Goal: Transaction & Acquisition: Purchase product/service

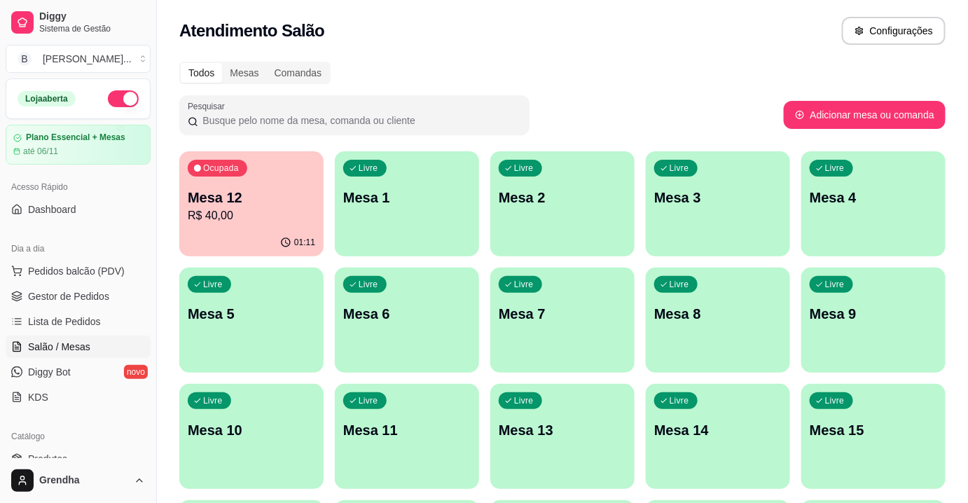
drag, startPoint x: 0, startPoint y: 349, endPoint x: 0, endPoint y: 533, distance: 183.4
drag, startPoint x: 0, startPoint y: 533, endPoint x: 690, endPoint y: 62, distance: 835.4
click at [690, 62] on div "Todos Mesas Comandas" at bounding box center [562, 73] width 766 height 22
click at [71, 276] on span "Pedidos balcão (PDV)" at bounding box center [76, 271] width 97 height 14
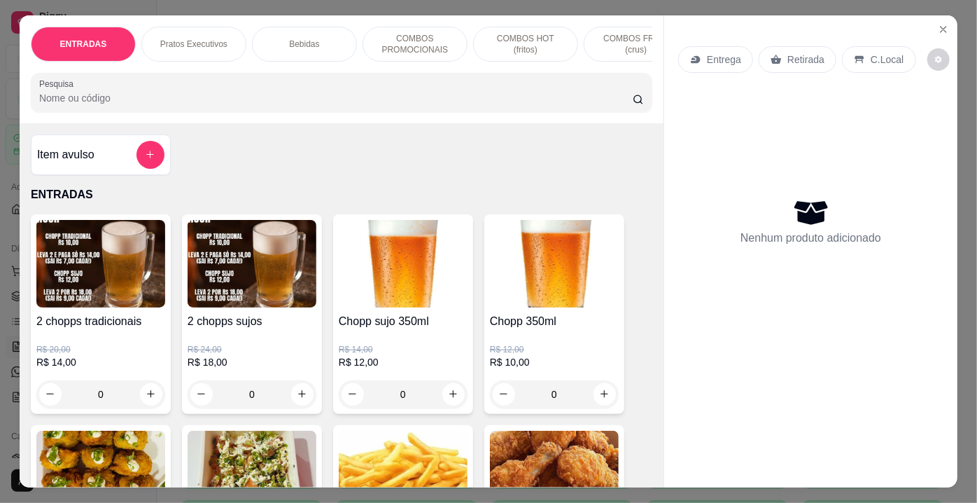
click at [571, 443] on img at bounding box center [554, 475] width 129 height 88
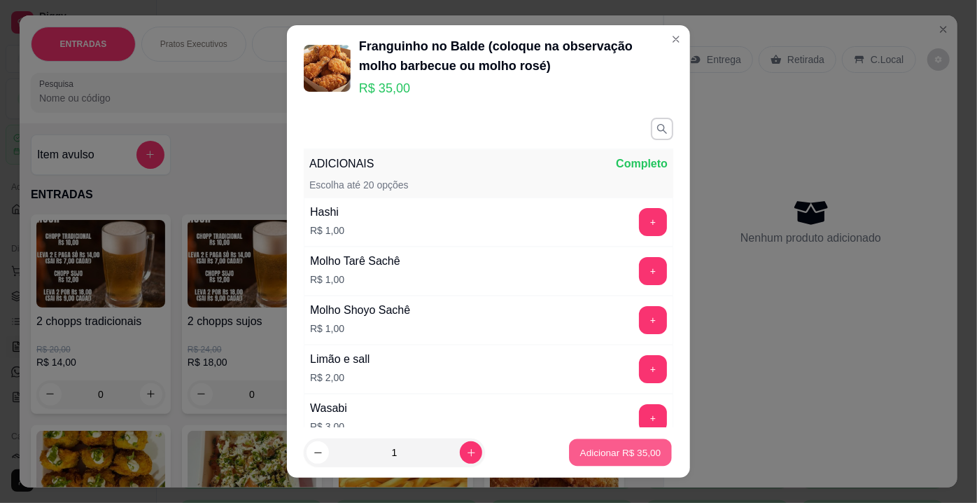
click at [614, 438] on div "Adicionar R$ 35,00" at bounding box center [621, 452] width 106 height 28
click at [603, 449] on p "Adicionar R$ 35,00" at bounding box center [620, 451] width 81 height 13
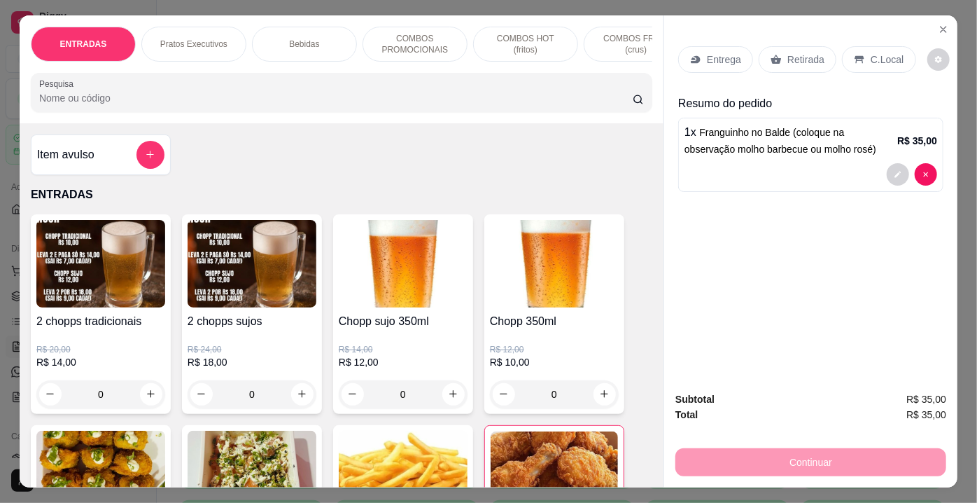
click at [791, 53] on p "Retirada" at bounding box center [806, 60] width 37 height 14
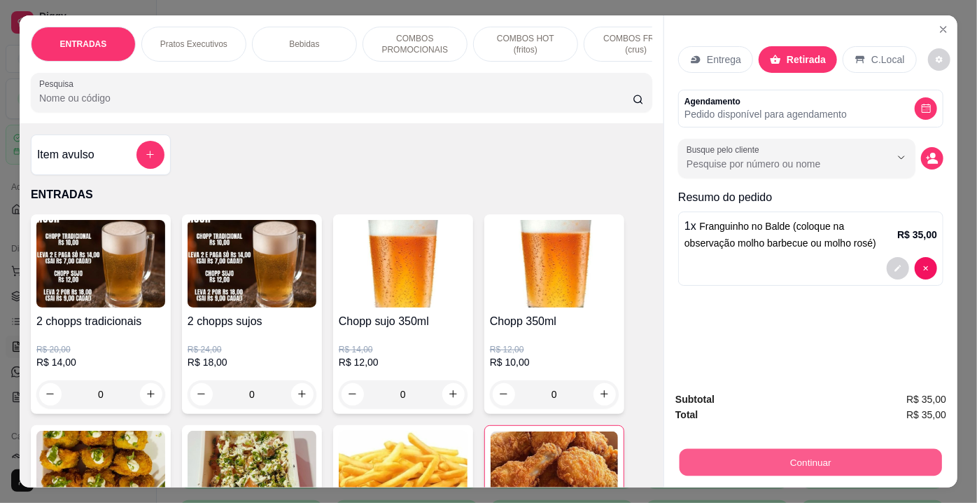
click at [741, 452] on button "Continuar" at bounding box center [811, 462] width 263 height 27
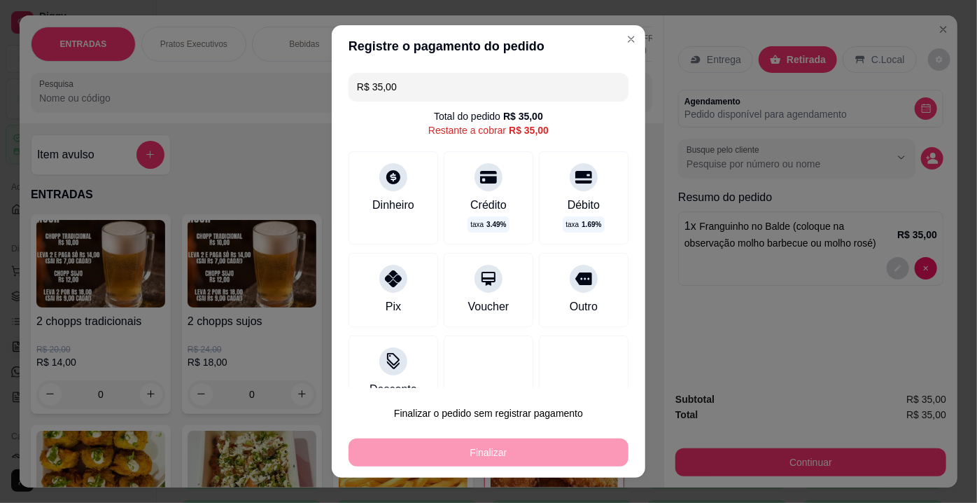
click at [511, 396] on footer "Finalizar o pedido sem registrar pagamento Finalizar" at bounding box center [489, 433] width 314 height 90
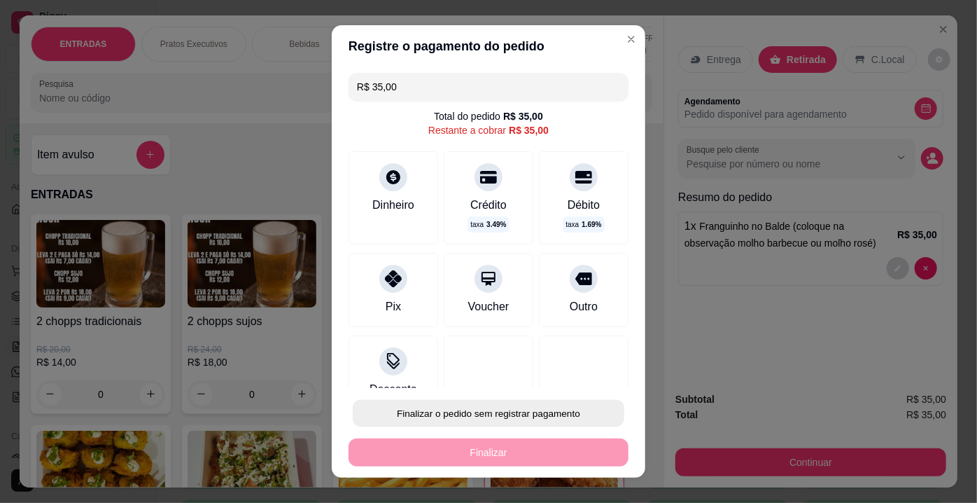
click at [503, 415] on button "Finalizar o pedido sem registrar pagamento" at bounding box center [489, 413] width 272 height 27
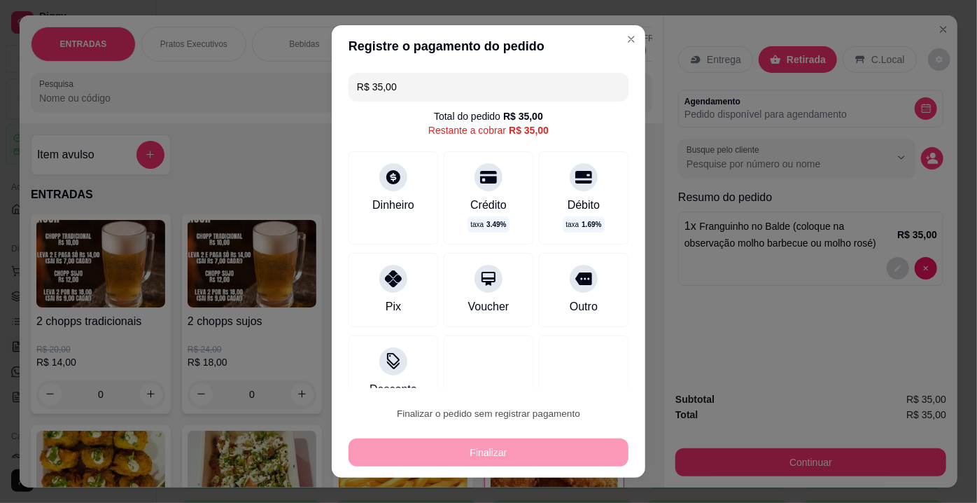
click at [575, 380] on button "Confirmar" at bounding box center [570, 373] width 50 height 21
type input "0"
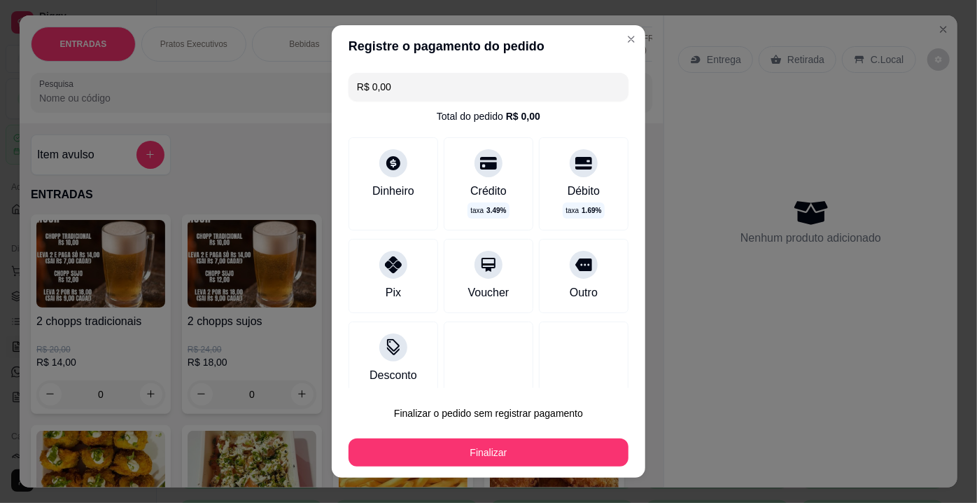
type input "R$ 0,00"
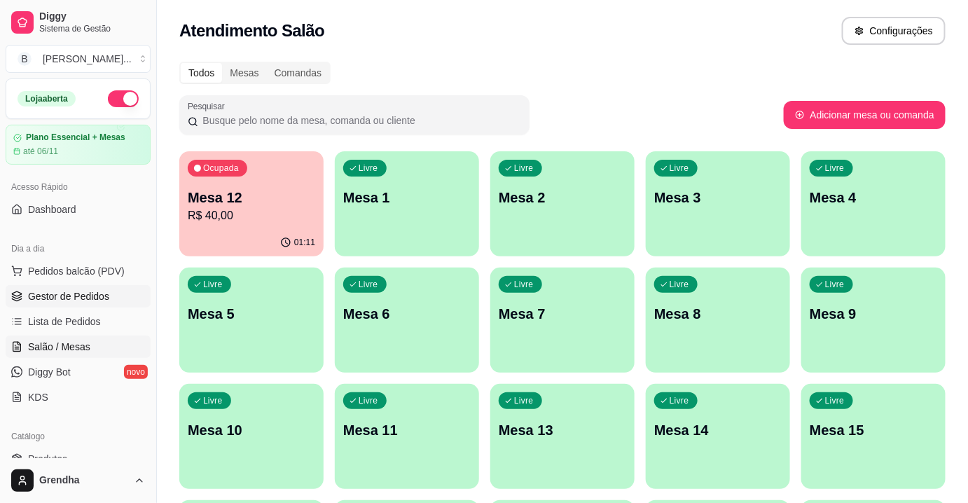
click at [78, 285] on link "Gestor de Pedidos" at bounding box center [78, 296] width 145 height 22
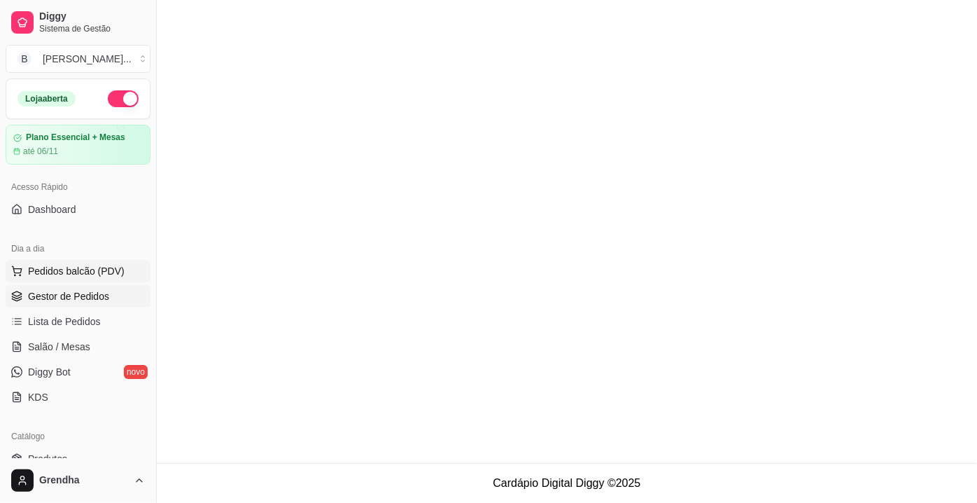
click at [80, 277] on button "Pedidos balcão (PDV)" at bounding box center [78, 271] width 145 height 22
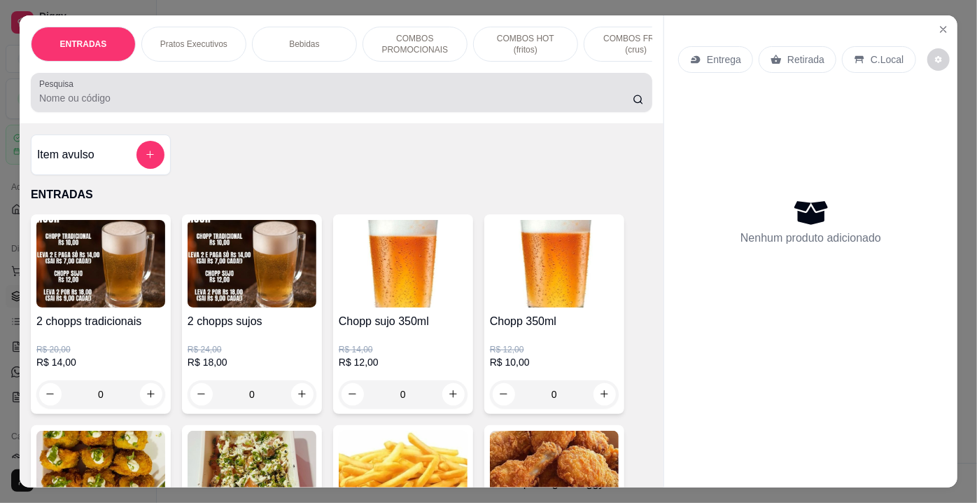
click at [200, 85] on div at bounding box center [341, 92] width 605 height 28
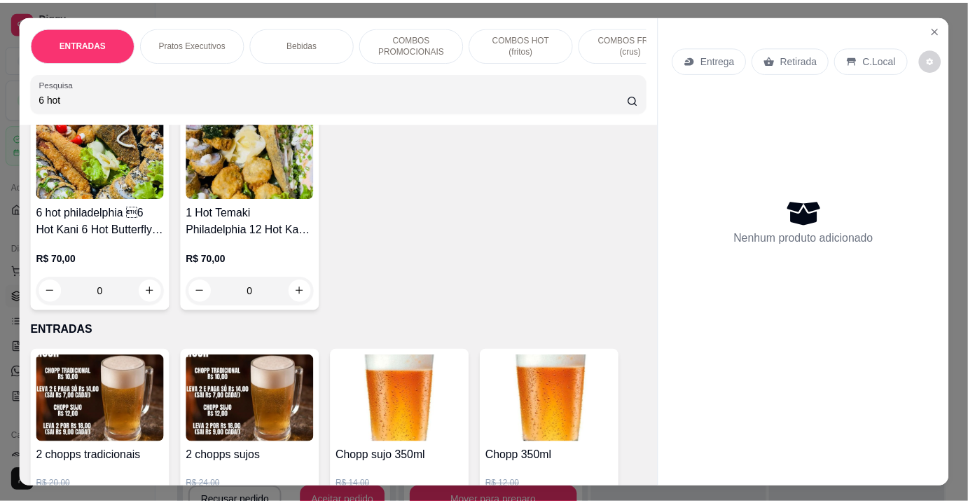
scroll to position [127, 0]
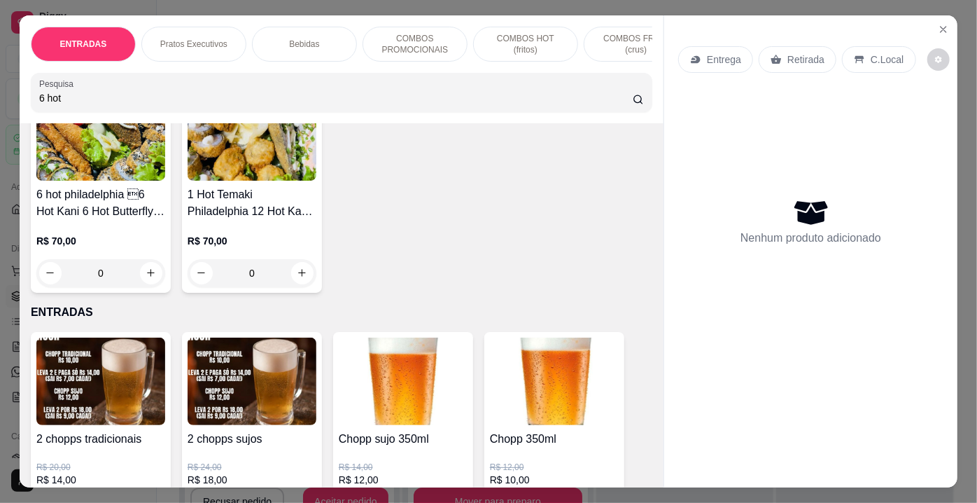
type input "6 hot"
click at [942, 24] on icon "Close" at bounding box center [943, 29] width 11 height 11
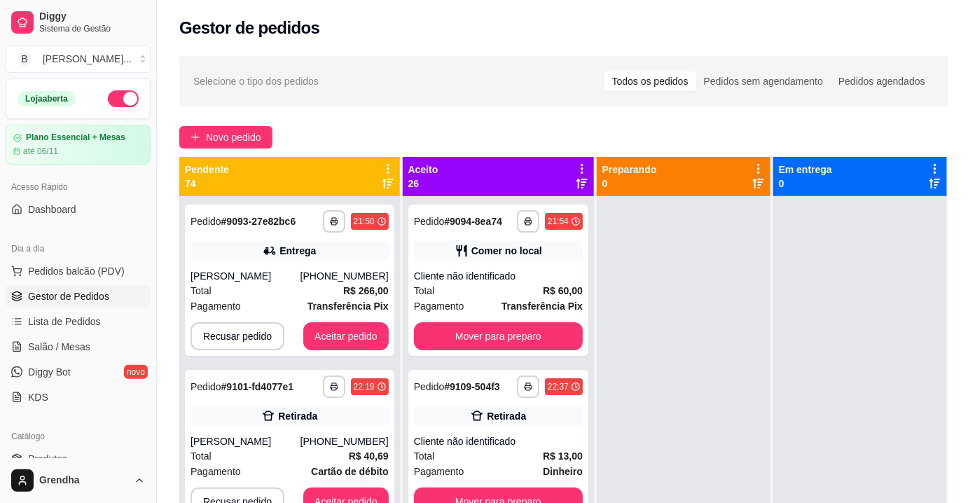
click at [934, 27] on div "Gestor de pedidos" at bounding box center [563, 28] width 769 height 22
click at [62, 454] on span "Produtos" at bounding box center [47, 459] width 39 height 14
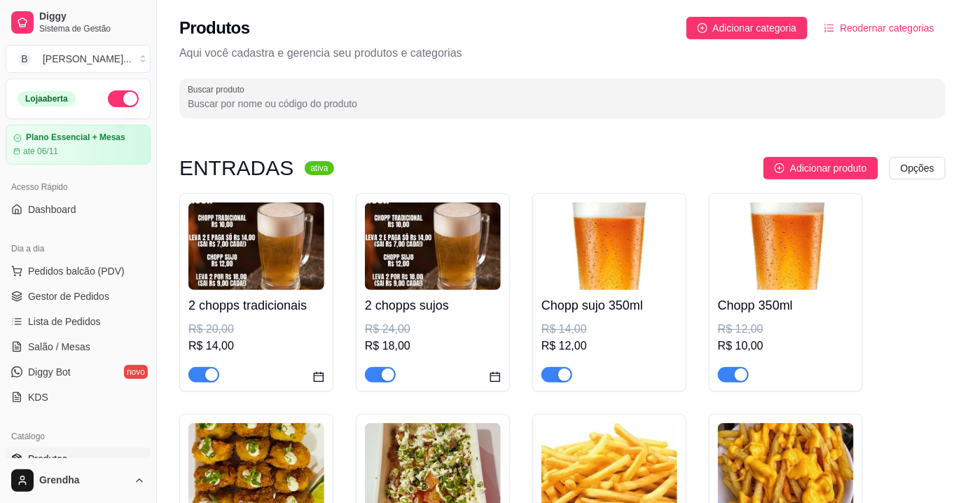
click at [332, 98] on input "Buscar produto" at bounding box center [562, 104] width 749 height 14
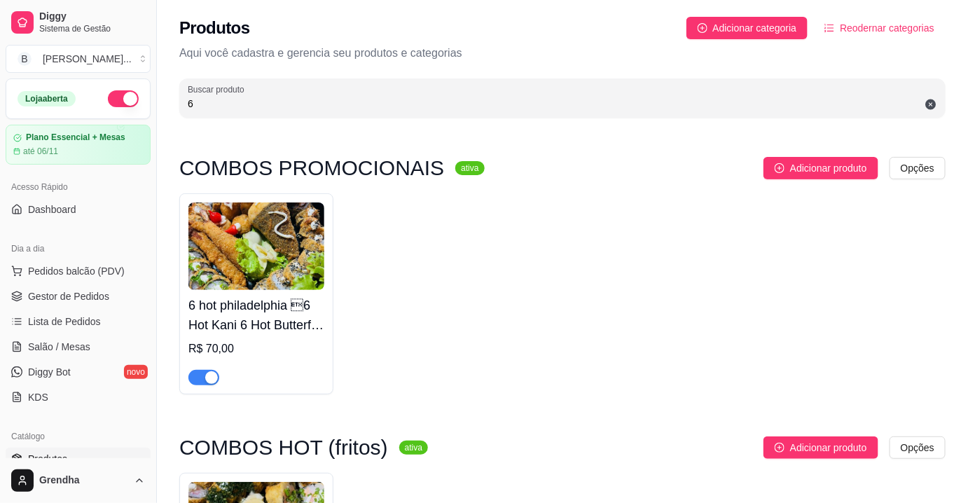
type input "6"
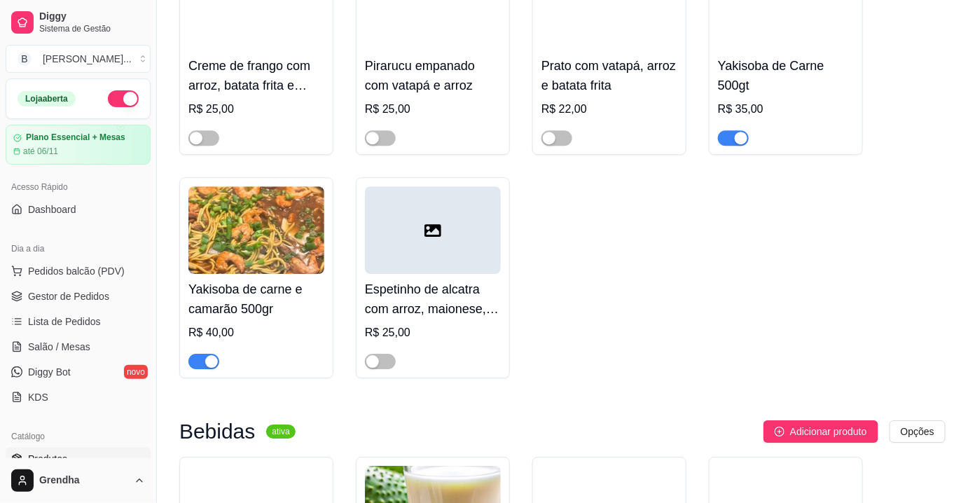
scroll to position [3596, 0]
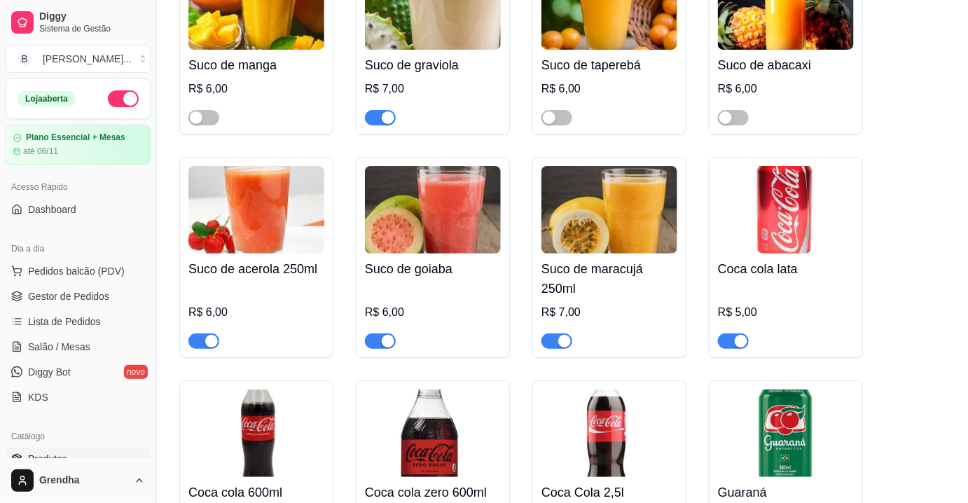
drag, startPoint x: 965, startPoint y: 161, endPoint x: 970, endPoint y: 191, distance: 30.5
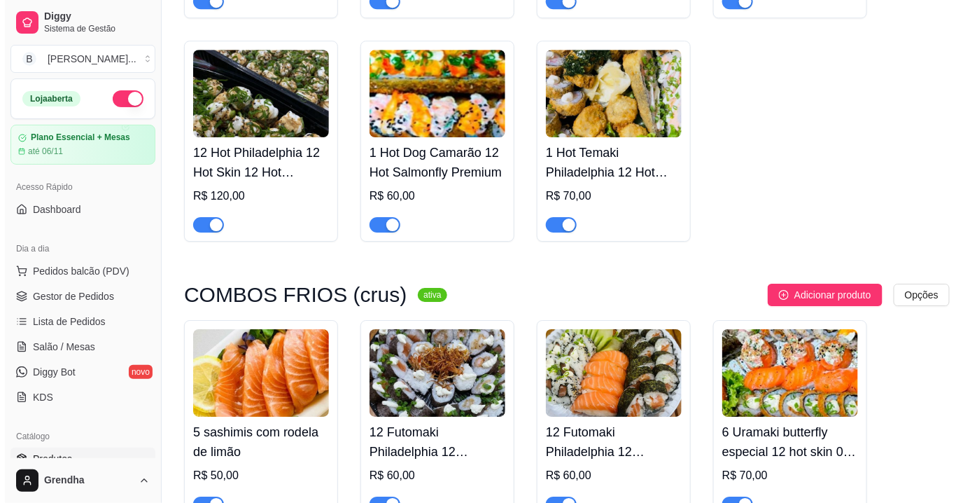
scroll to position [8618, 0]
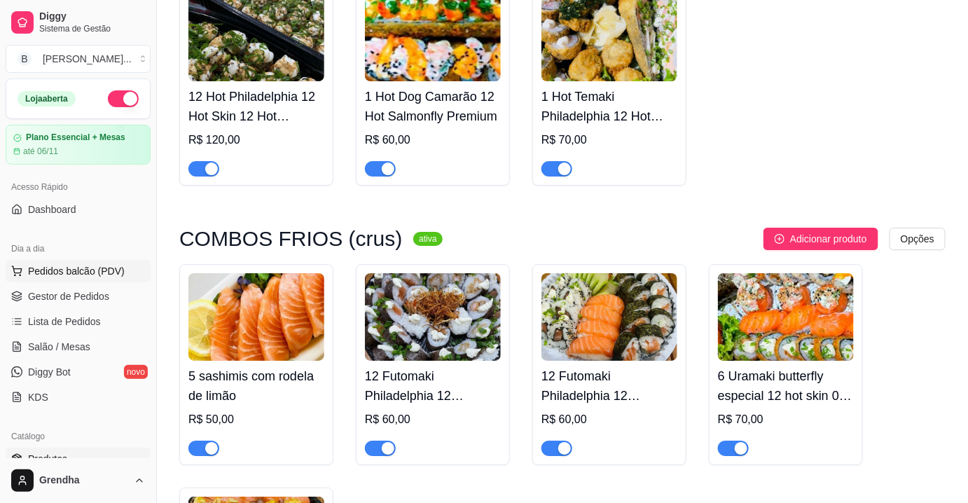
click at [84, 264] on span "Pedidos balcão (PDV)" at bounding box center [76, 271] width 97 height 14
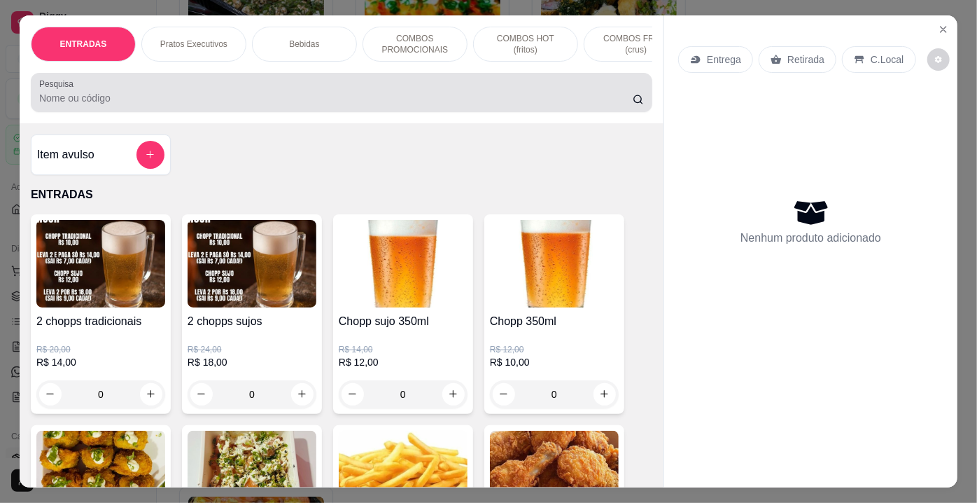
click at [241, 105] on input "Pesquisa" at bounding box center [336, 98] width 594 height 14
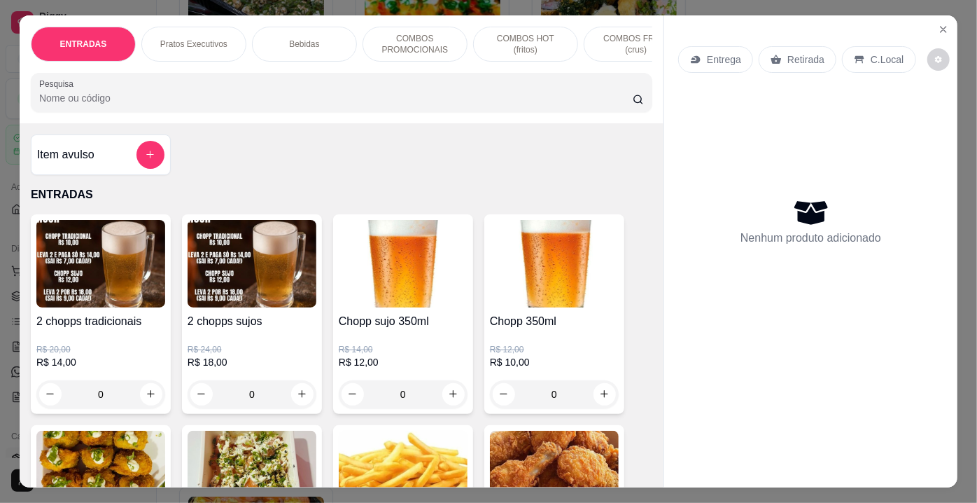
click at [241, 105] on input "Pesquisa" at bounding box center [336, 98] width 594 height 14
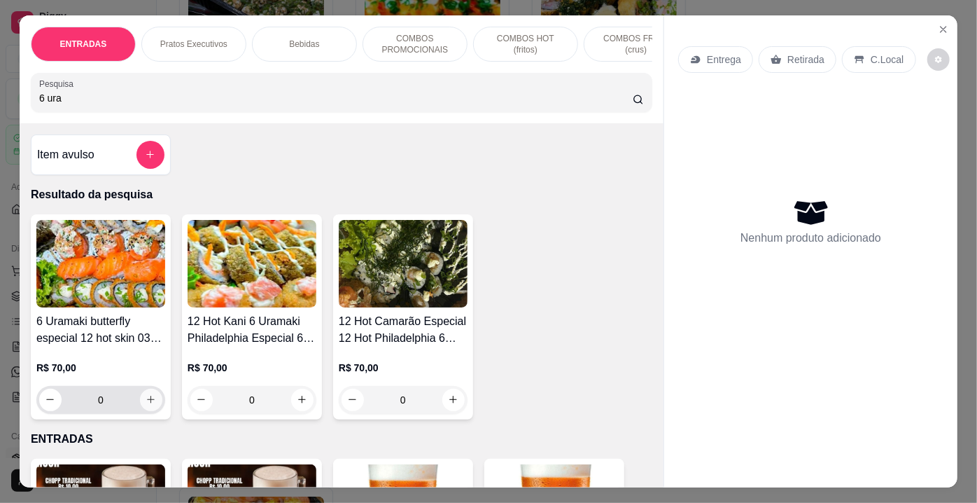
type input "6 ura"
click at [149, 410] on button "increase-product-quantity" at bounding box center [151, 400] width 22 height 22
type input "1"
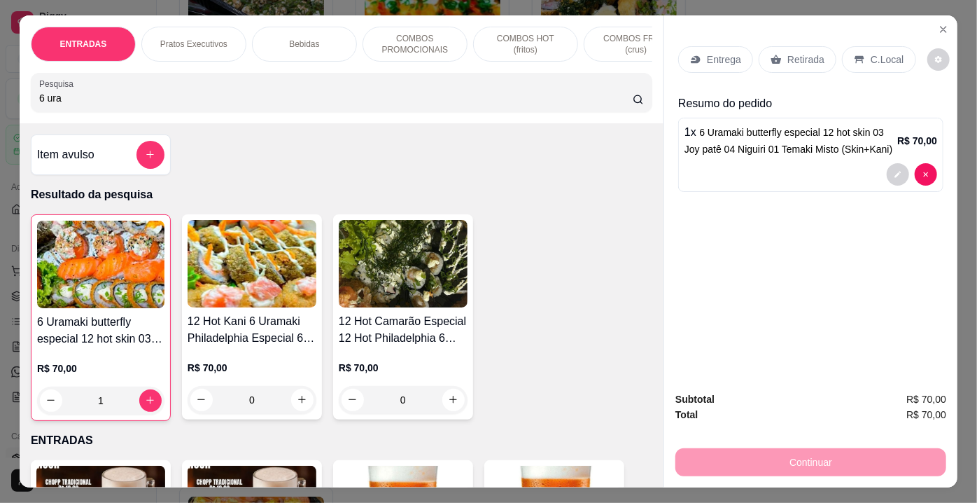
click at [708, 57] on p "Entrega" at bounding box center [724, 60] width 34 height 14
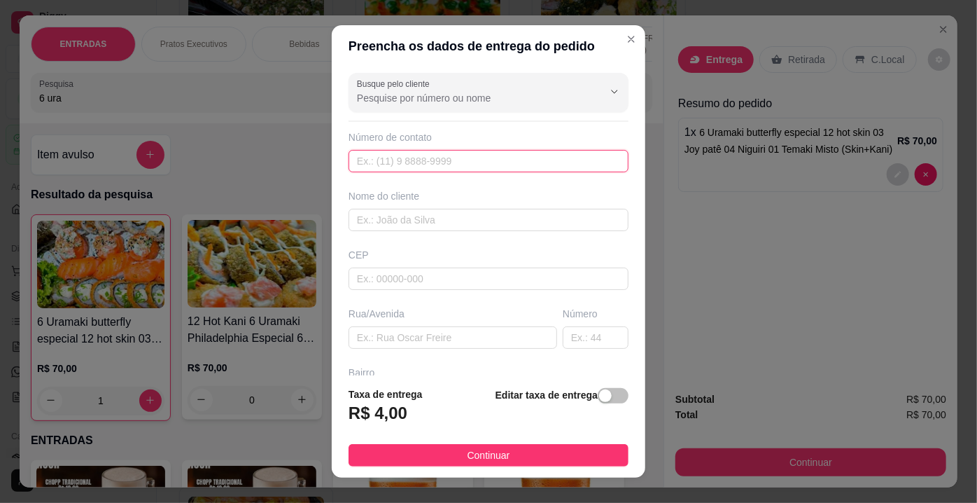
click at [399, 165] on input "text" at bounding box center [489, 161] width 280 height 22
click at [400, 165] on input "text" at bounding box center [489, 161] width 280 height 22
click at [402, 172] on div "Busque pelo cliente Número de contato Nome do cliente CEP Rua/[GEOGRAPHIC_DATA]" at bounding box center [489, 221] width 314 height 308
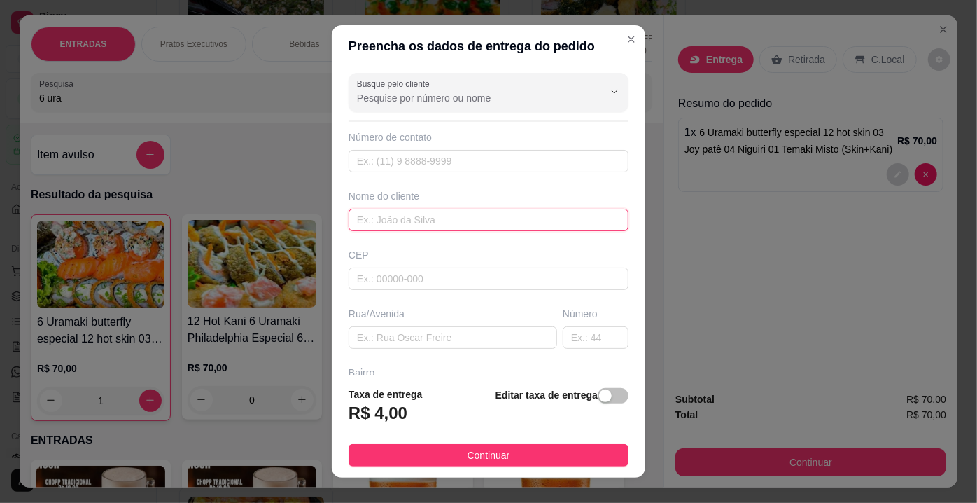
click at [407, 225] on input "text" at bounding box center [489, 220] width 280 height 22
type input "[PERSON_NAME]"
click at [383, 319] on div "Rua/Avenida" at bounding box center [453, 314] width 209 height 14
click at [384, 316] on div "Rua/Avenida" at bounding box center [453, 314] width 209 height 14
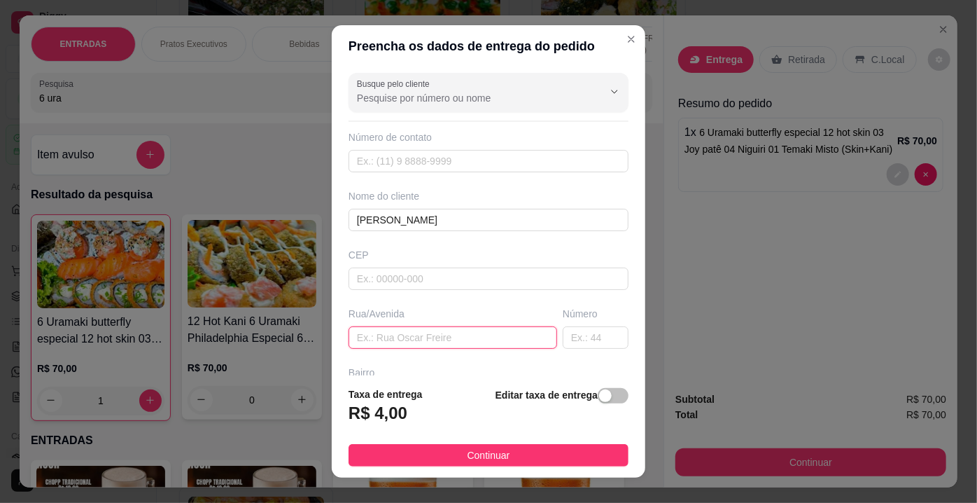
click at [398, 335] on input "text" at bounding box center [453, 337] width 209 height 22
click at [372, 363] on div "Busque pelo cliente Número de contato Nome do cliente [PERSON_NAME] Rua/[GEOGRA…" at bounding box center [489, 221] width 314 height 308
click at [455, 333] on input "[GEOGRAPHIC_DATA]" at bounding box center [453, 337] width 209 height 22
type input "[GEOGRAPHIC_DATA][PERSON_NAME], centro dudu"
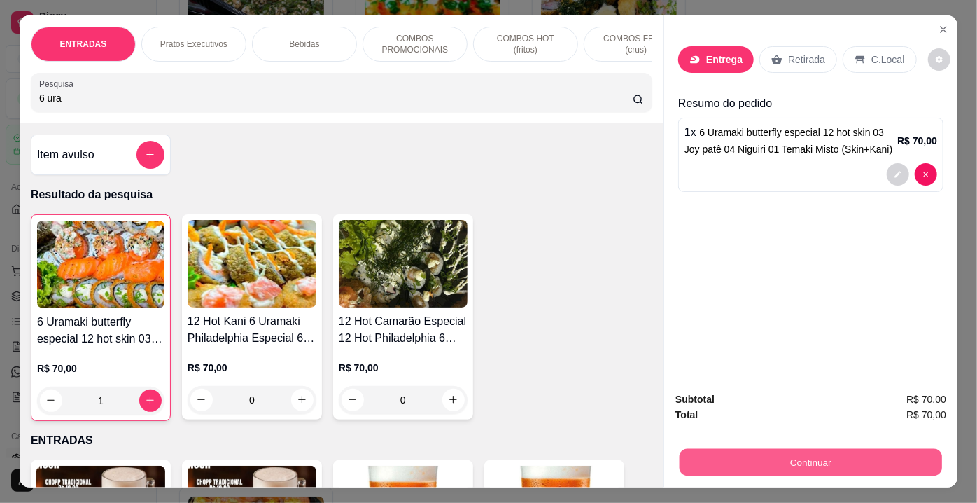
click at [804, 459] on button "Continuar" at bounding box center [811, 462] width 263 height 27
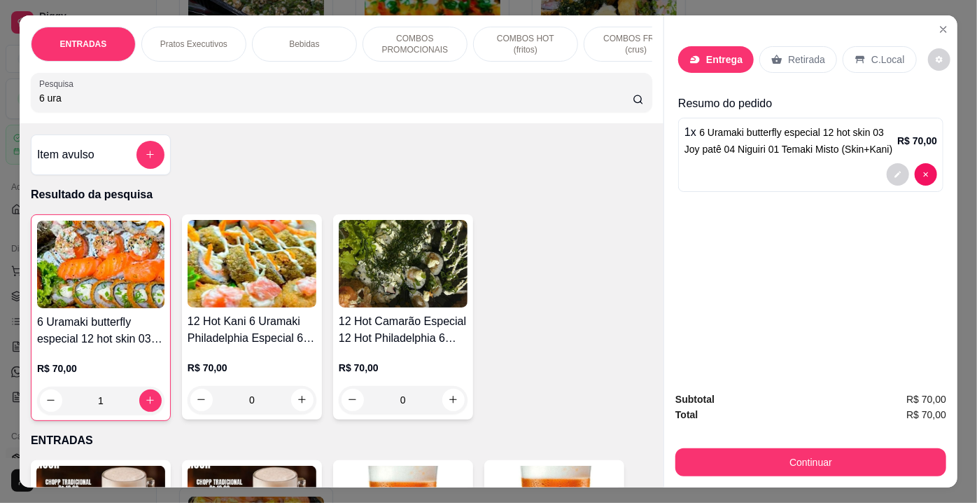
click at [706, 53] on p "Entrega" at bounding box center [724, 60] width 36 height 14
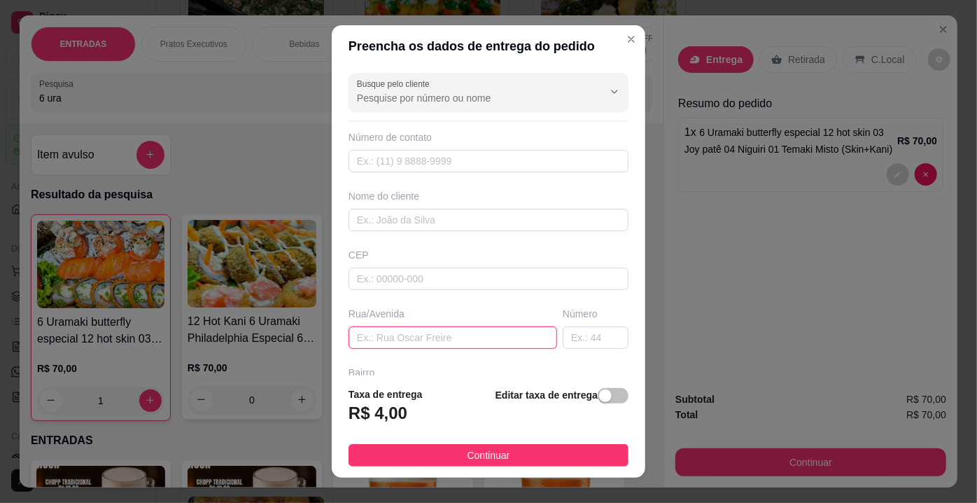
click at [396, 327] on input "text" at bounding box center [453, 337] width 209 height 22
drag, startPoint x: 393, startPoint y: 379, endPoint x: 421, endPoint y: 368, distance: 30.2
click at [421, 368] on section "Preencha os dados de entrega do pedido Busque pelo cliente Número de contato No…" at bounding box center [489, 251] width 314 height 452
click at [421, 368] on div "Bairro" at bounding box center [489, 372] width 280 height 14
click at [364, 361] on div "Busque pelo cliente Número de contato Nome do cliente CEP Rua/[GEOGRAPHIC_DATA]" at bounding box center [489, 221] width 314 height 308
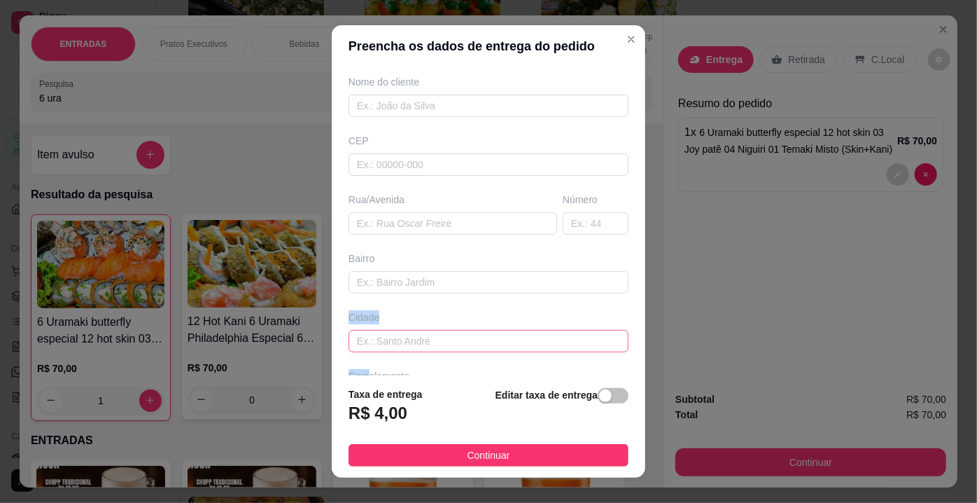
scroll to position [120, 0]
drag, startPoint x: 374, startPoint y: 369, endPoint x: 474, endPoint y: 227, distance: 173.8
click at [474, 227] on div "Busque pelo cliente Número de contato Nome do cliente CEP Rua/[GEOGRAPHIC_DATA]" at bounding box center [489, 221] width 314 height 308
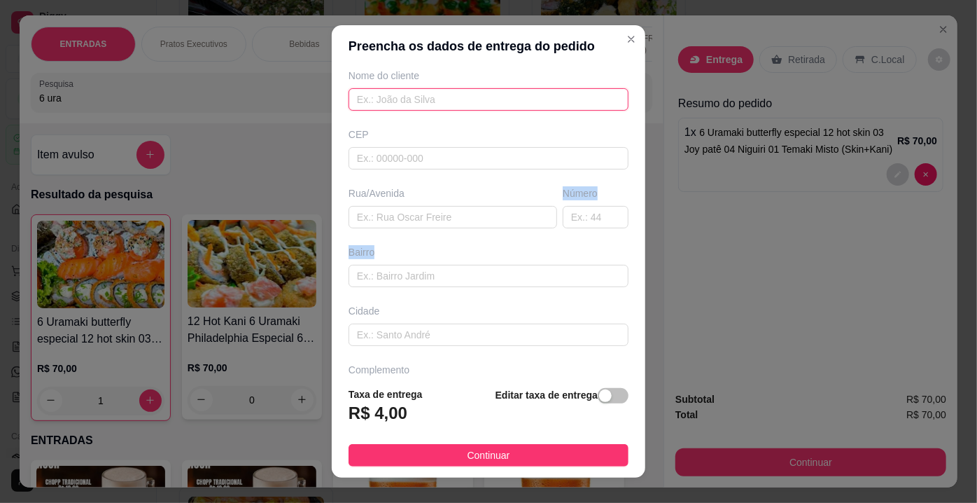
click at [414, 99] on input "text" at bounding box center [489, 99] width 280 height 22
click at [419, 102] on input "text" at bounding box center [489, 99] width 280 height 22
type input "[PERSON_NAME]"
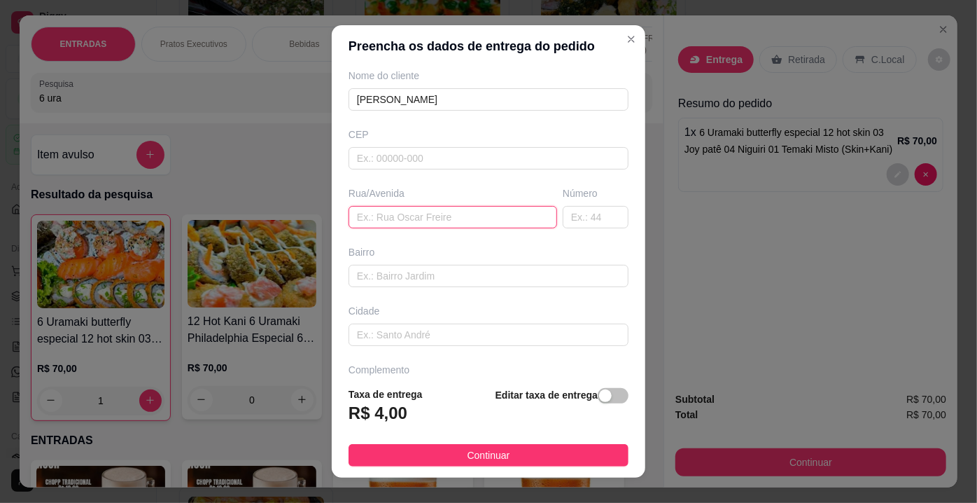
click at [410, 222] on input "text" at bounding box center [453, 217] width 209 height 22
type input "[GEOGRAPHIC_DATA][PERSON_NAME], centro"
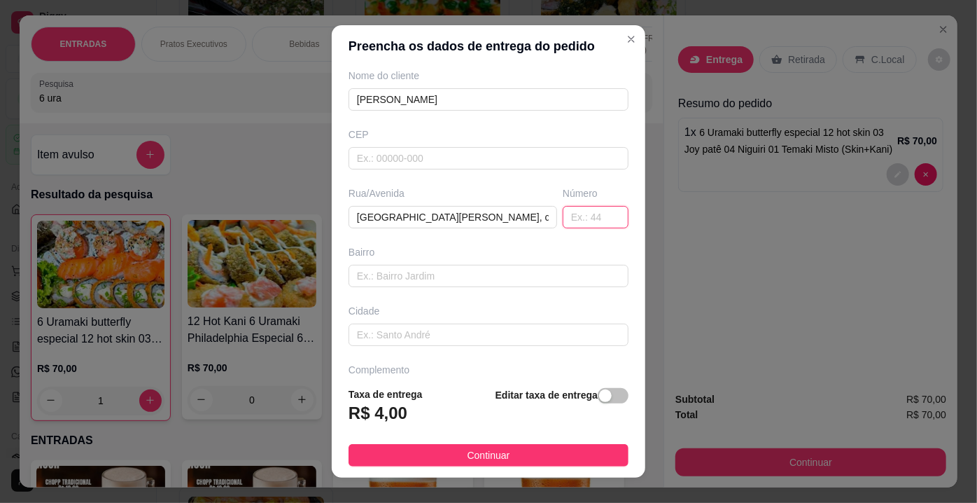
click at [582, 214] on input "text" at bounding box center [596, 217] width 66 height 22
click at [481, 216] on input "[GEOGRAPHIC_DATA][PERSON_NAME], centro" at bounding box center [453, 217] width 209 height 22
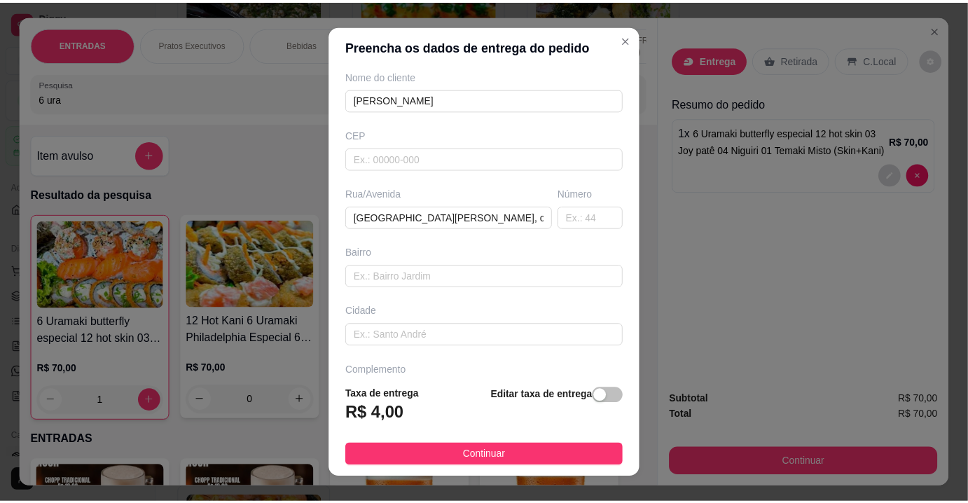
scroll to position [160, 0]
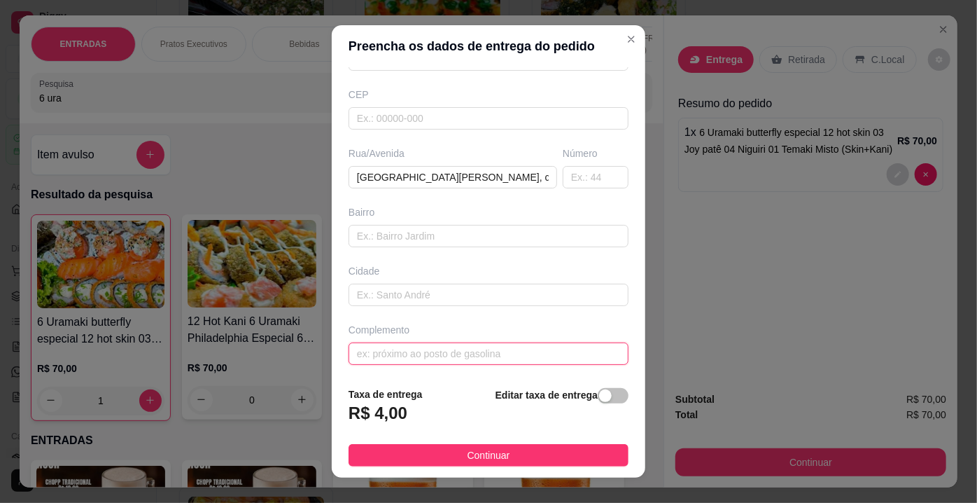
click at [428, 354] on input "text" at bounding box center [489, 353] width 280 height 22
type input "Dudu gelo [GEOGRAPHIC_DATA], muro cinza tocar a campainha"
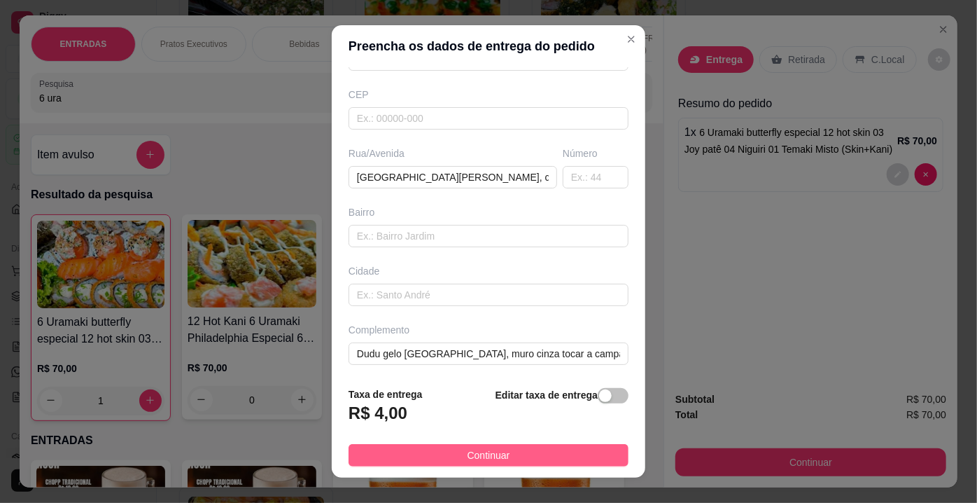
click at [523, 452] on button "Continuar" at bounding box center [489, 455] width 280 height 22
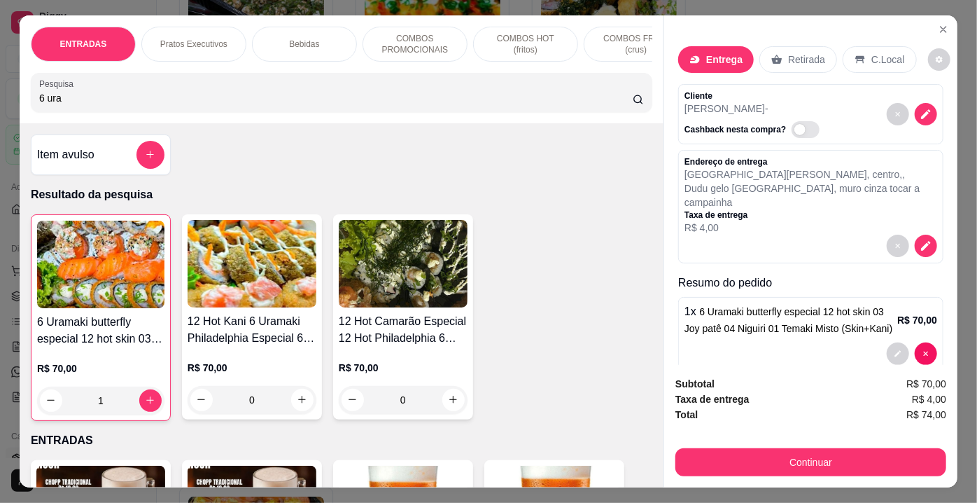
click at [706, 181] on p "Dudu gelo [GEOGRAPHIC_DATA], muro cinza tocar a campainha" at bounding box center [811, 195] width 253 height 28
click at [694, 182] on p "Dudu gelo [GEOGRAPHIC_DATA], muro cinza tocar a campainha" at bounding box center [811, 195] width 253 height 28
click at [706, 182] on p "Dudu gelo [GEOGRAPHIC_DATA], muro cinza tocar a campainha" at bounding box center [811, 195] width 253 height 28
click at [920, 239] on icon "decrease-product-quantity" at bounding box center [926, 245] width 13 height 13
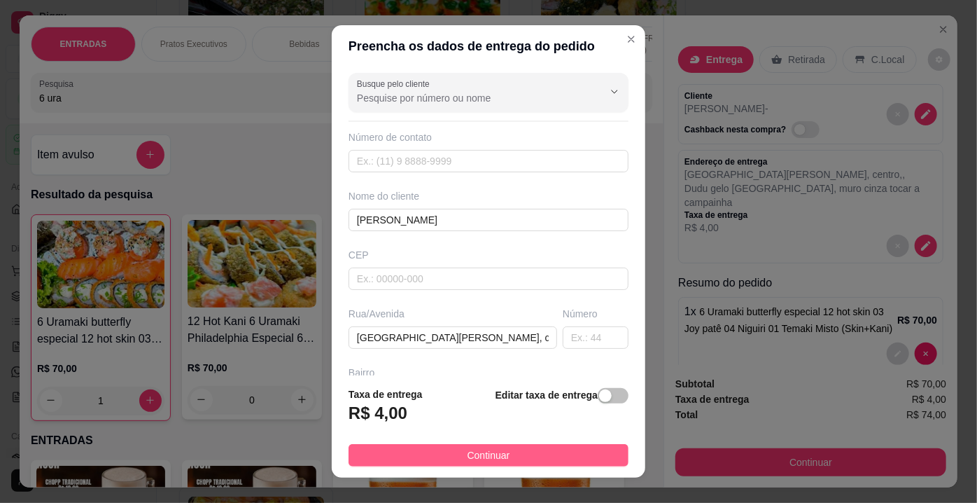
click at [468, 454] on span "Continuar" at bounding box center [489, 454] width 43 height 15
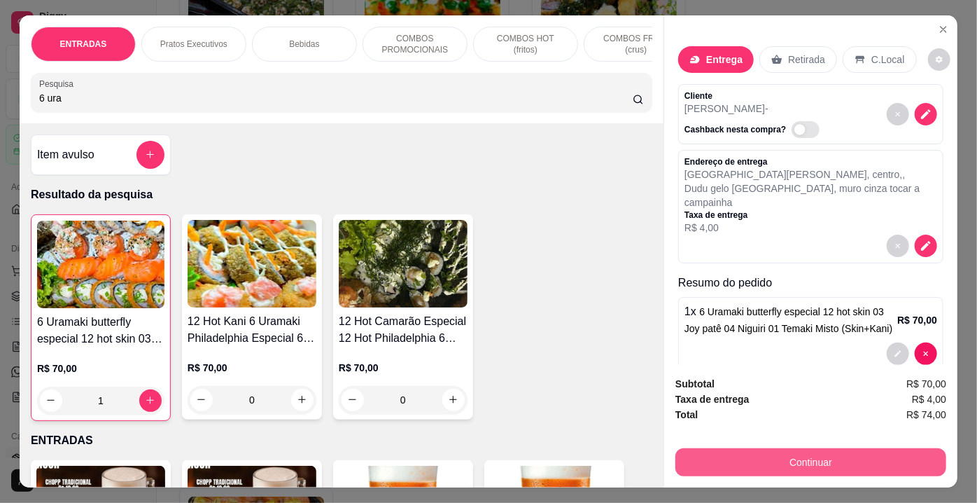
click at [743, 454] on button "Continuar" at bounding box center [811, 462] width 271 height 28
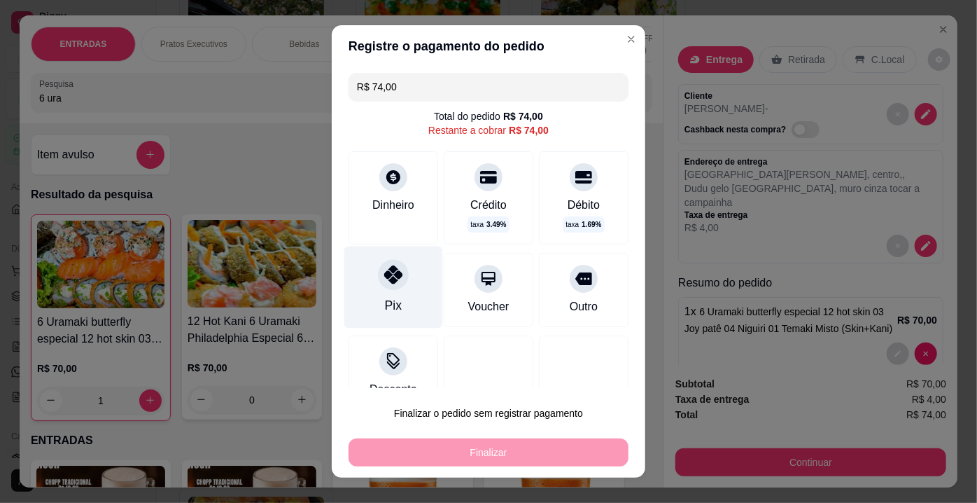
click at [384, 282] on icon at bounding box center [393, 274] width 18 height 18
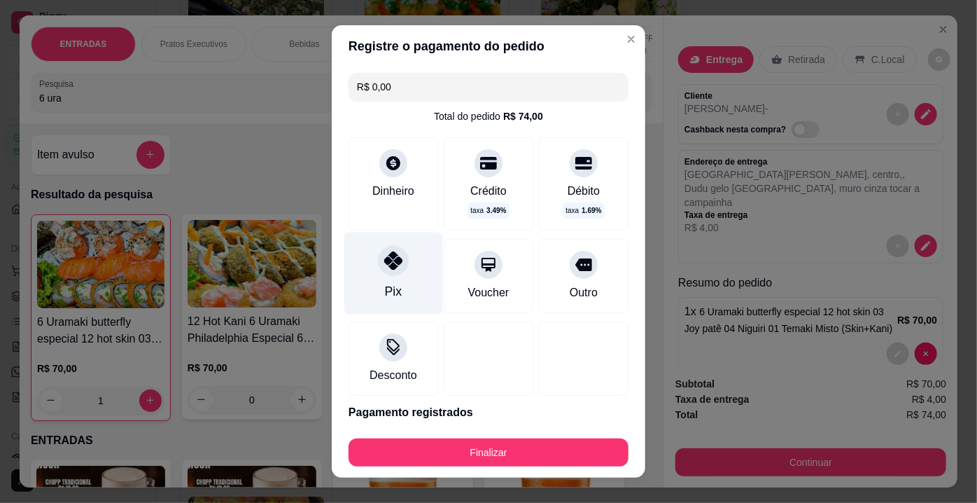
type input "R$ 0,00"
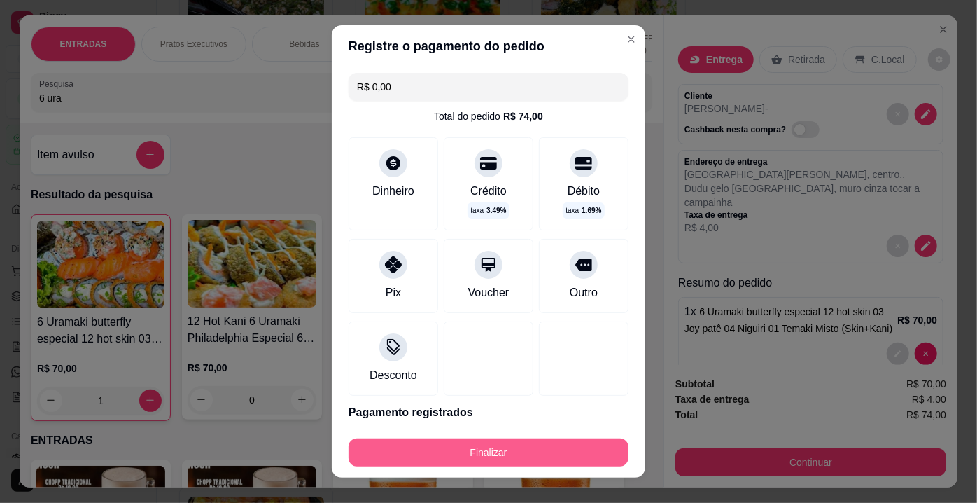
click at [449, 455] on button "Finalizar" at bounding box center [489, 452] width 280 height 28
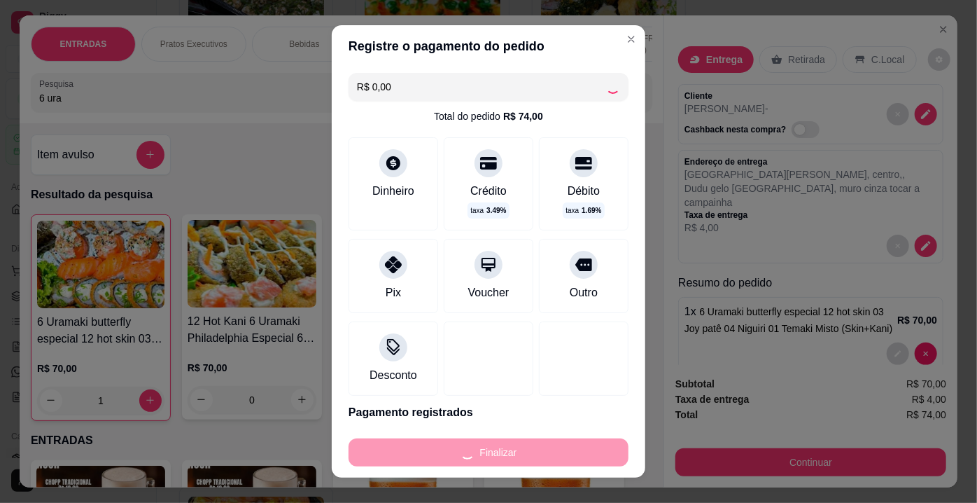
type input "0"
type input "-R$ 74,00"
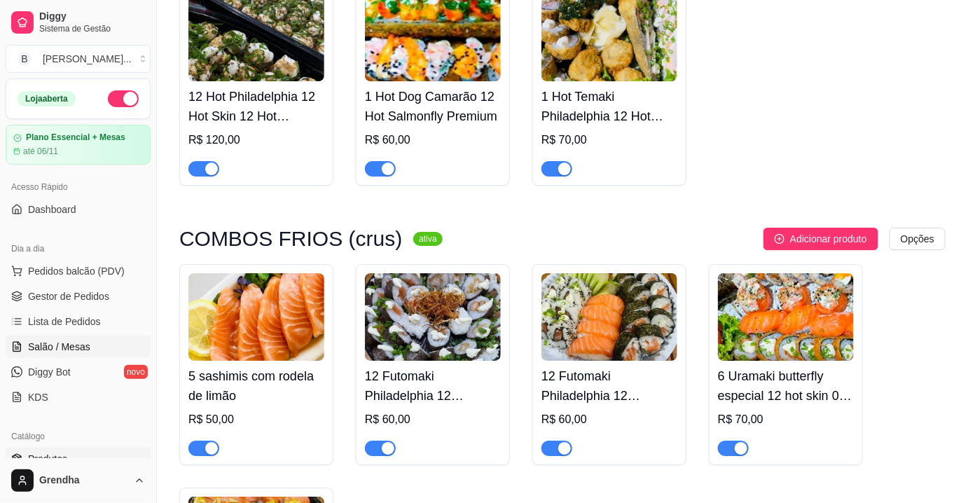
click at [80, 342] on span "Salão / Mesas" at bounding box center [59, 347] width 62 height 14
